Goal: Check status: Check status

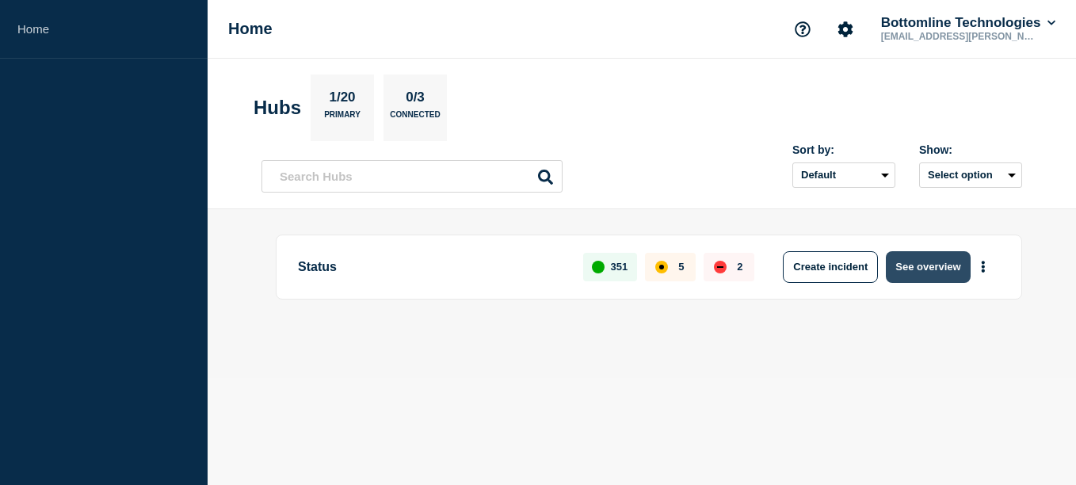
click at [933, 268] on button "See overview" at bounding box center [928, 267] width 84 height 32
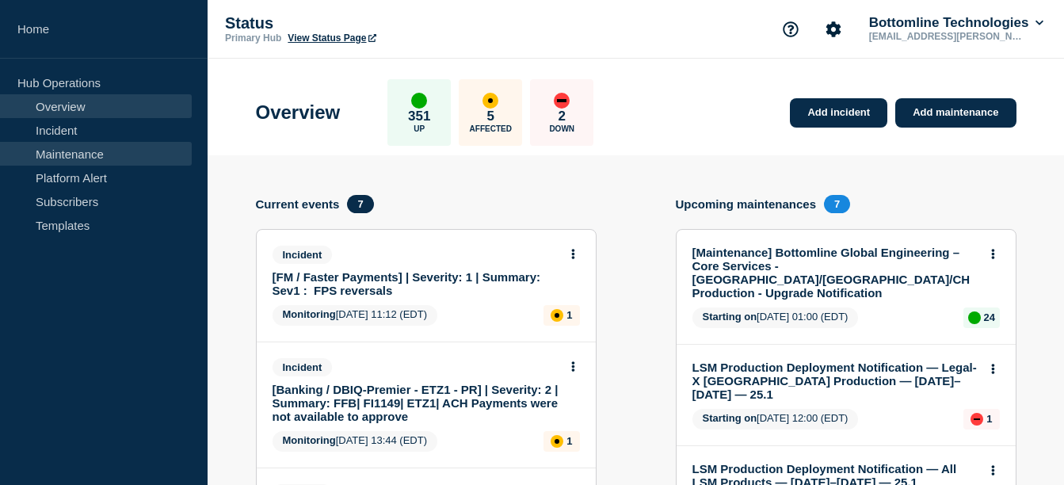
click at [111, 160] on link "Maintenance" at bounding box center [96, 154] width 192 height 24
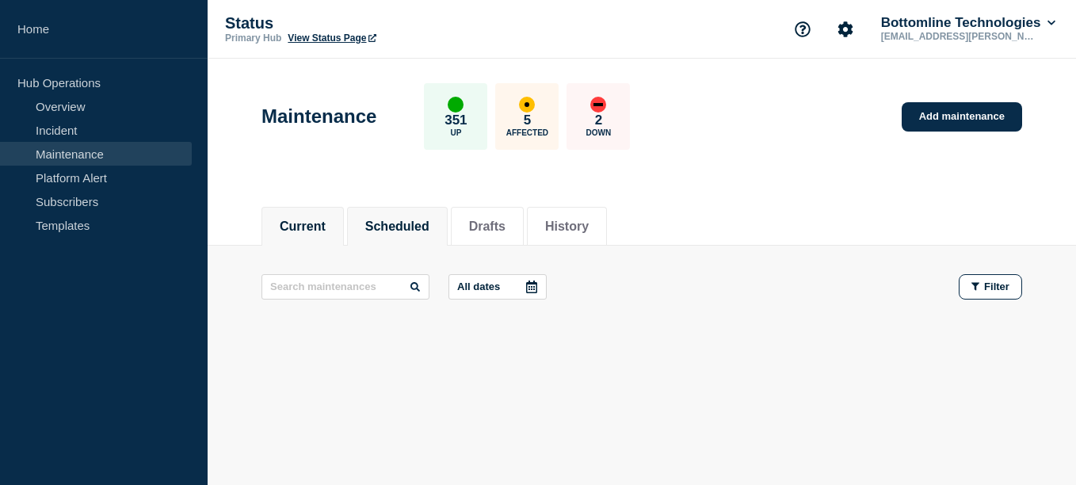
click at [408, 223] on button "Scheduled" at bounding box center [397, 226] width 64 height 14
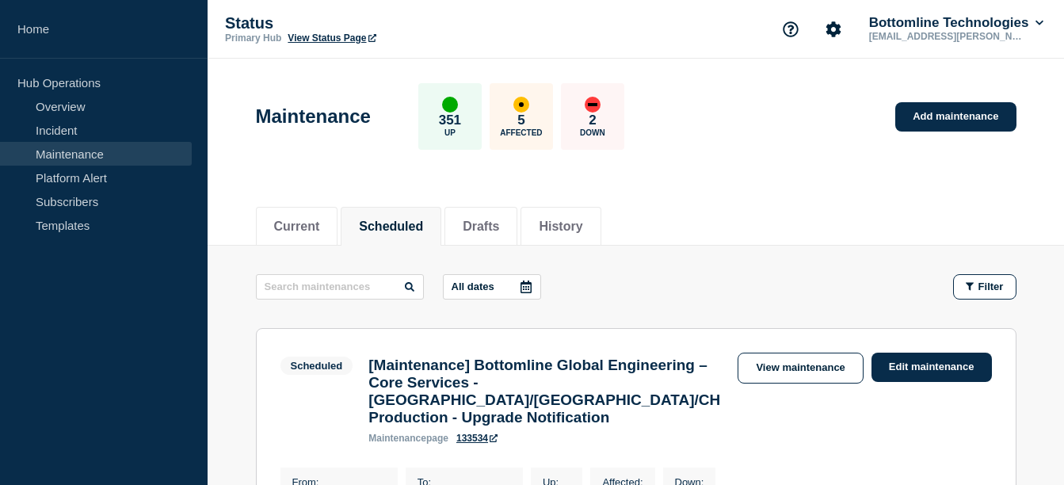
scroll to position [59, 0]
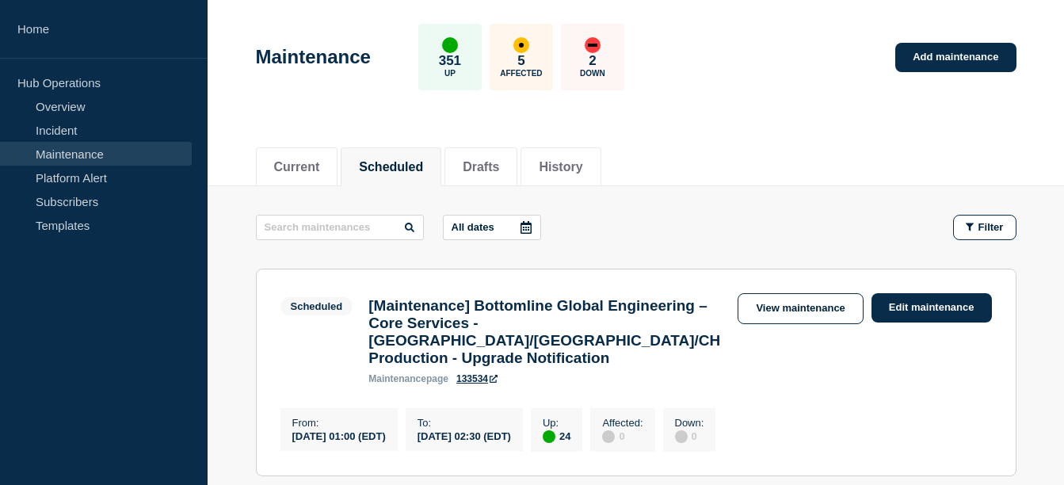
click at [528, 225] on icon at bounding box center [526, 227] width 13 height 13
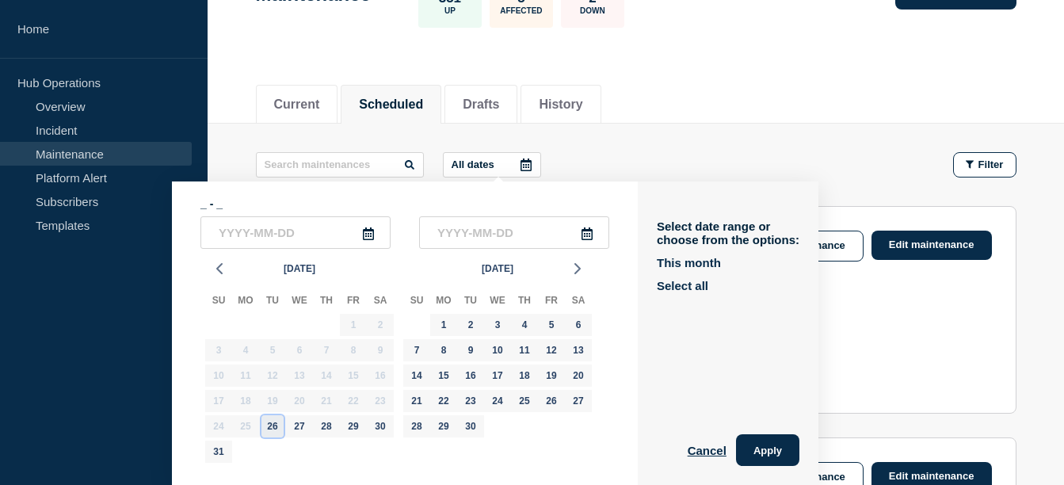
click at [276, 426] on div "26" at bounding box center [272, 426] width 22 height 22
type input "2025-08-26"
click at [473, 347] on div "9" at bounding box center [471, 350] width 22 height 22
type input "2025-09-09"
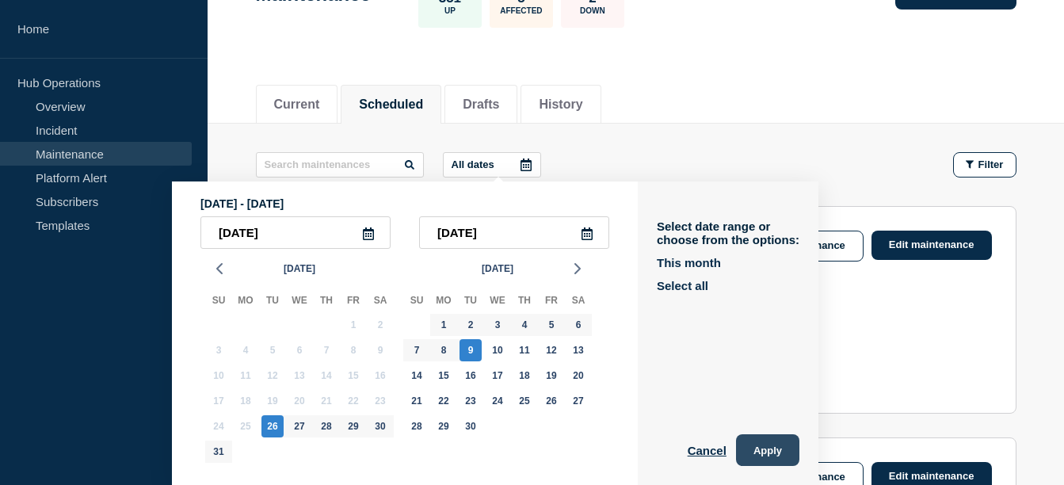
click at [753, 444] on button "Apply" at bounding box center [767, 450] width 63 height 32
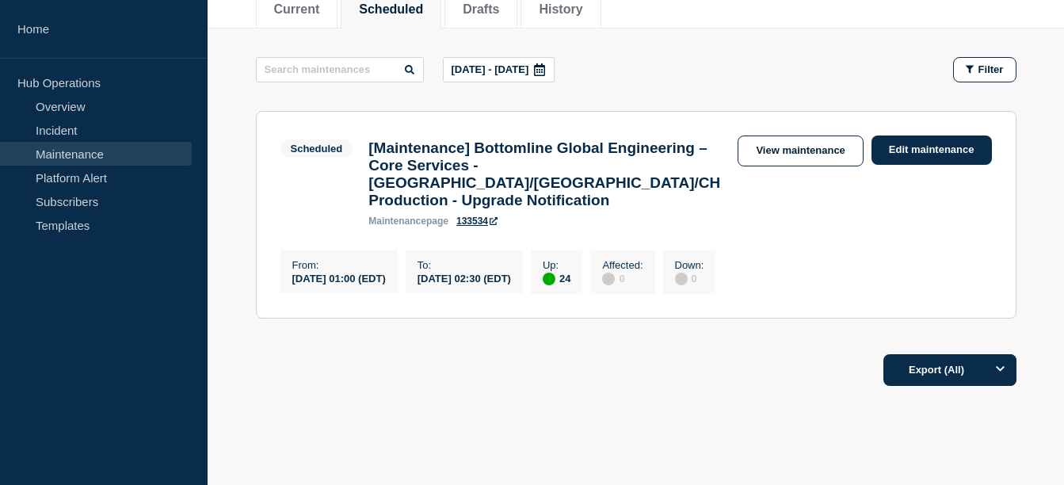
scroll to position [199, 0]
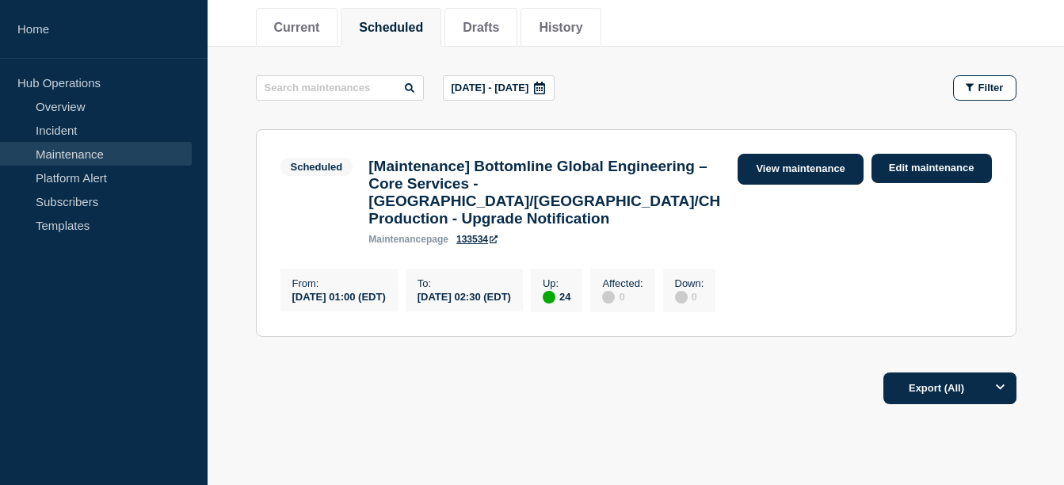
click at [765, 168] on link "View maintenance" at bounding box center [800, 169] width 125 height 31
click at [582, 32] on button "History" at bounding box center [561, 28] width 44 height 14
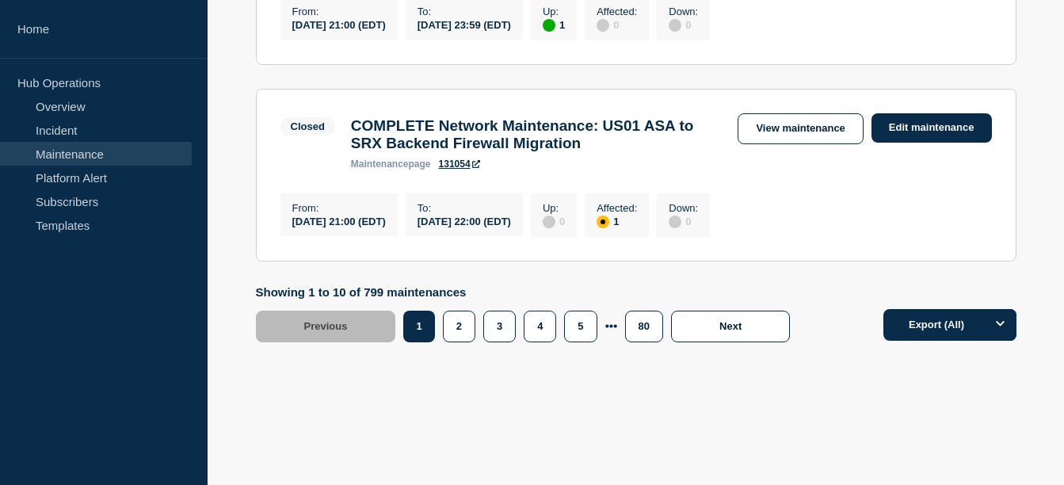
scroll to position [2201, 0]
click at [765, 144] on link "View maintenance" at bounding box center [800, 128] width 125 height 31
click at [460, 342] on button "2" at bounding box center [459, 327] width 32 height 32
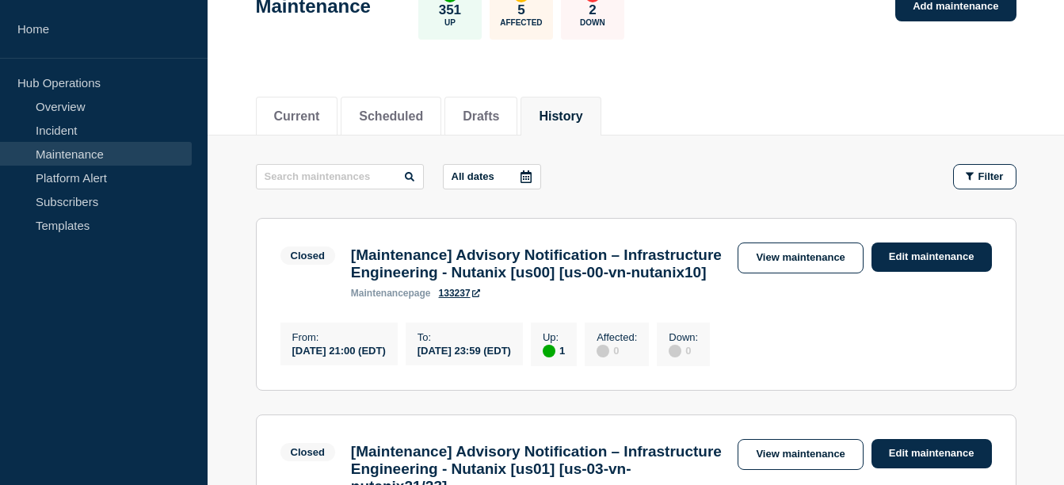
scroll to position [107, 0]
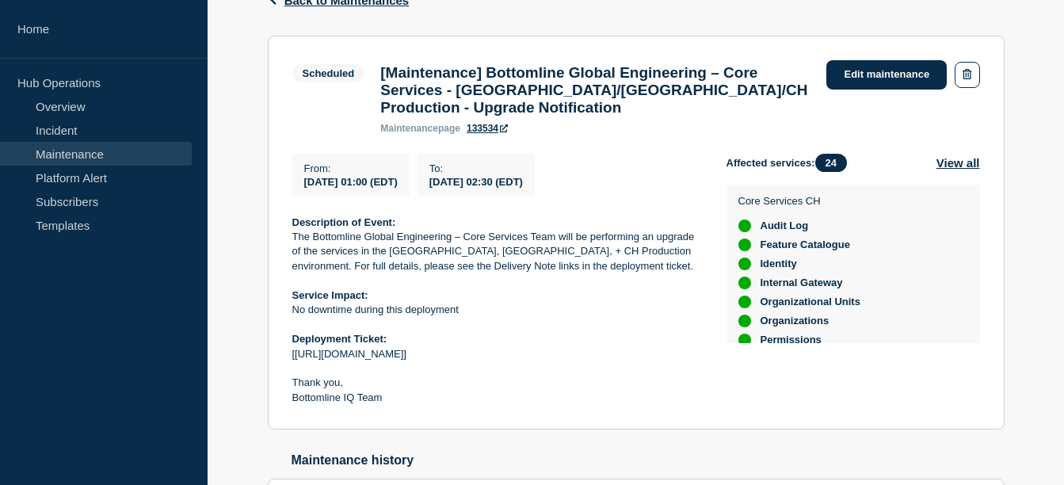
scroll to position [277, 0]
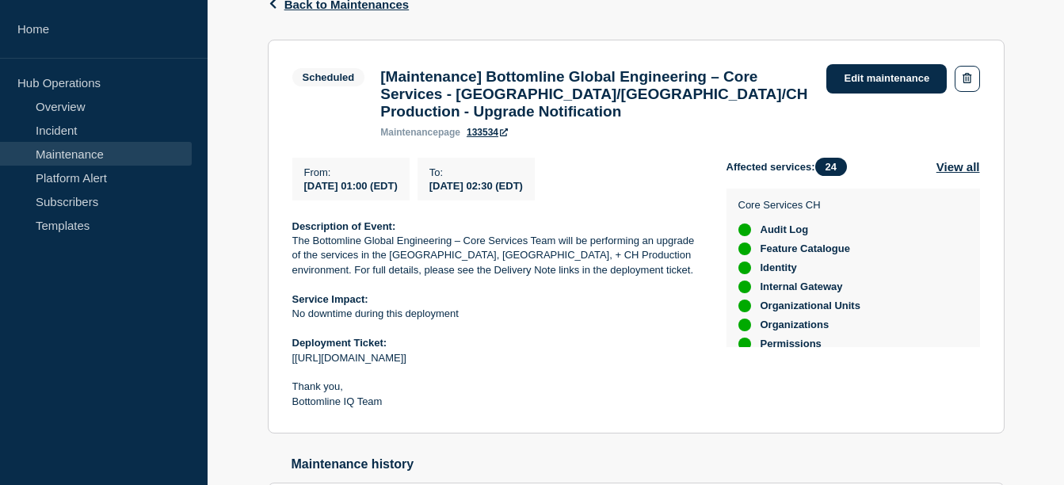
click at [504, 365] on p "[[URL][DOMAIN_NAME]]" at bounding box center [496, 358] width 409 height 14
drag, startPoint x: 509, startPoint y: 372, endPoint x: 295, endPoint y: 372, distance: 214.7
click at [295, 365] on p "[[URL][DOMAIN_NAME]]" at bounding box center [496, 358] width 409 height 14
copy p "[URL][DOMAIN_NAME]]"
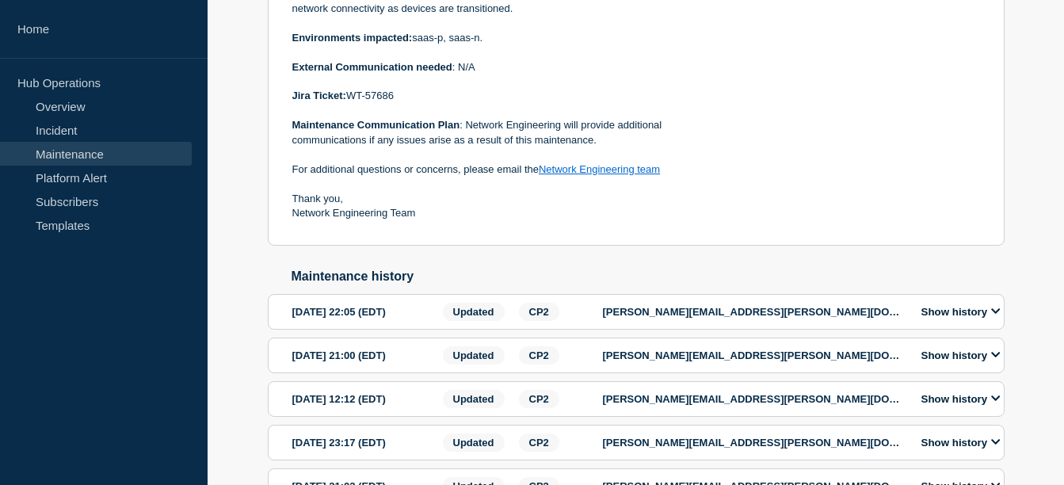
scroll to position [489, 0]
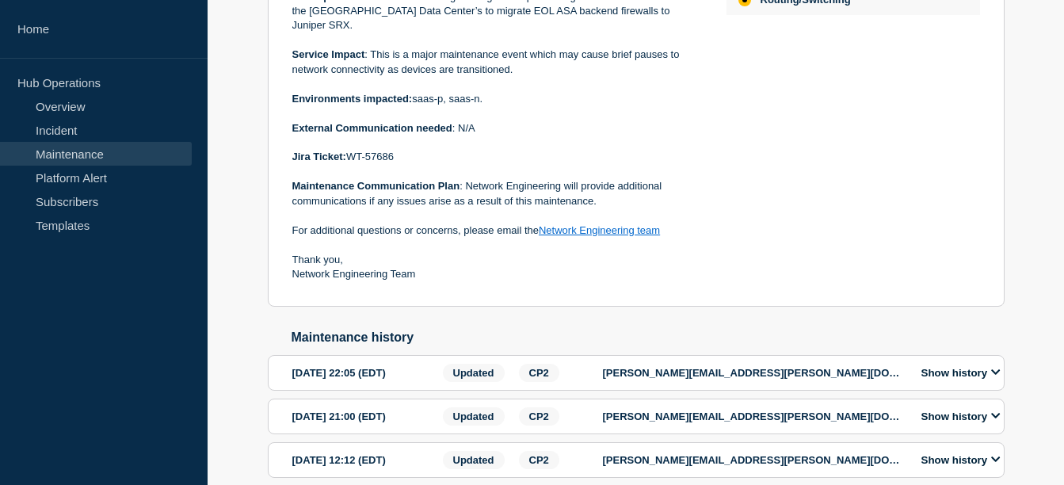
drag, startPoint x: 399, startPoint y: 151, endPoint x: 353, endPoint y: 151, distance: 46.7
click at [353, 151] on p "Jira Ticket: WT-57686" at bounding box center [496, 157] width 409 height 14
copy p "WT-57686"
